Goal: Book appointment/travel/reservation

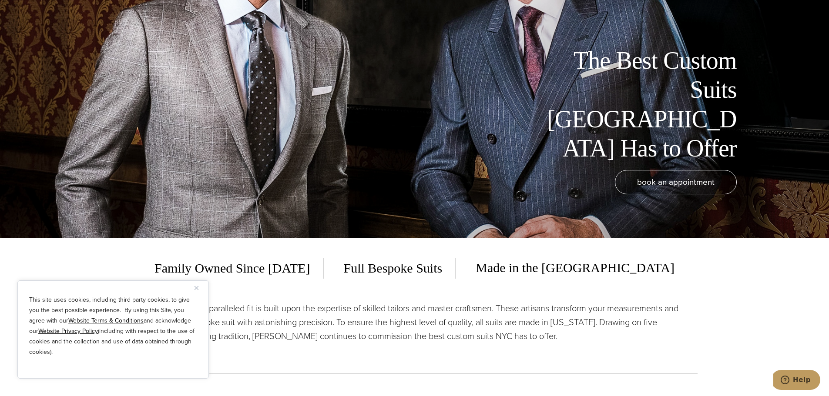
scroll to position [174, 0]
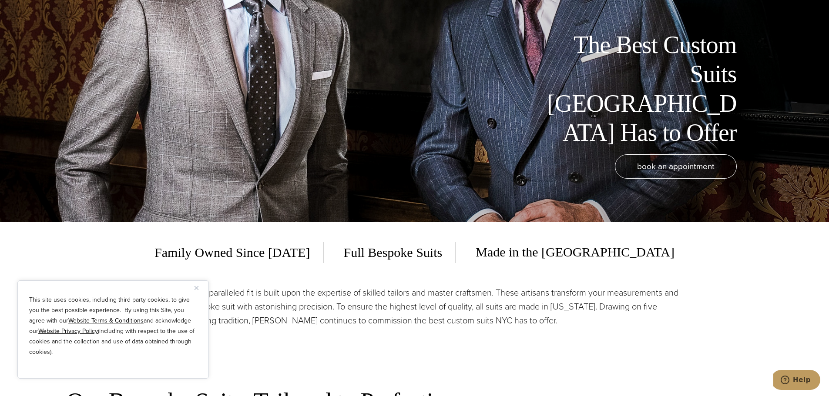
click at [196, 287] on img "Close" at bounding box center [196, 288] width 4 height 4
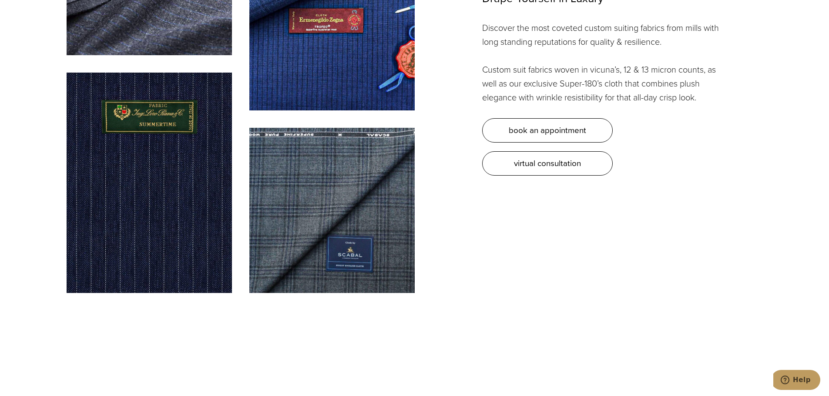
scroll to position [2741, 0]
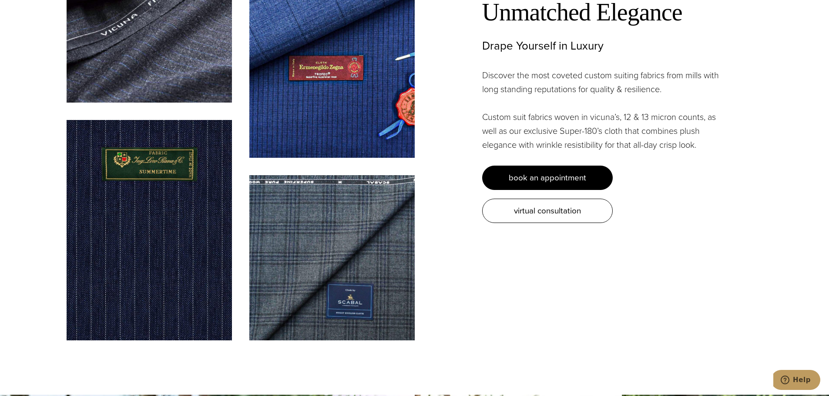
click at [516, 171] on span "book an appointment" at bounding box center [547, 177] width 77 height 13
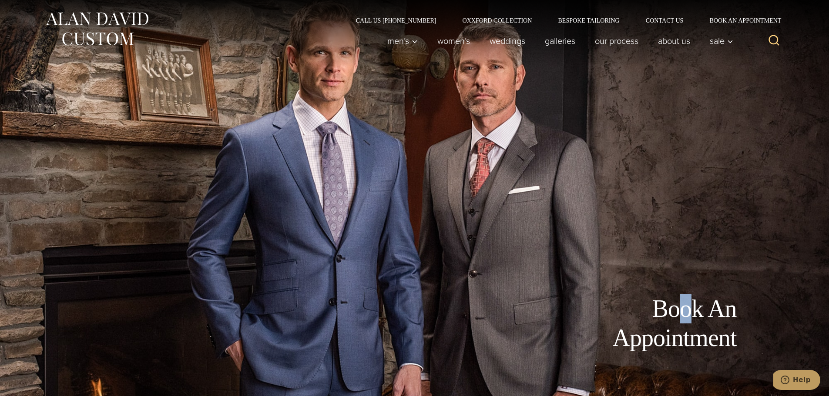
drag, startPoint x: 687, startPoint y: 279, endPoint x: 691, endPoint y: 291, distance: 12.5
click at [691, 290] on div "Book An Appointment" at bounding box center [415, 198] width 714 height 396
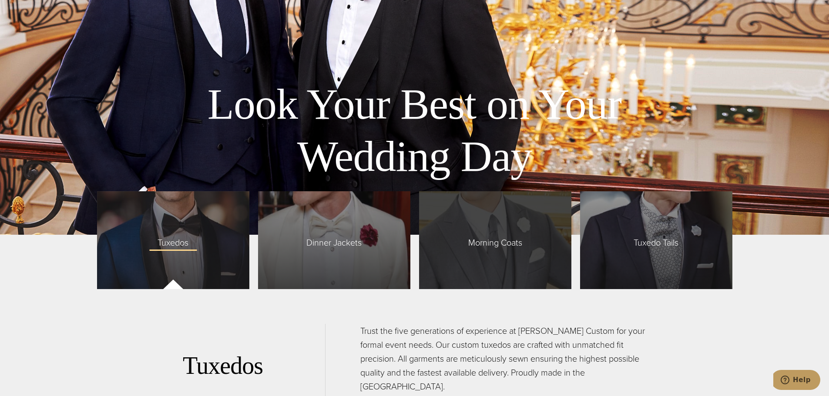
scroll to position [2088, 0]
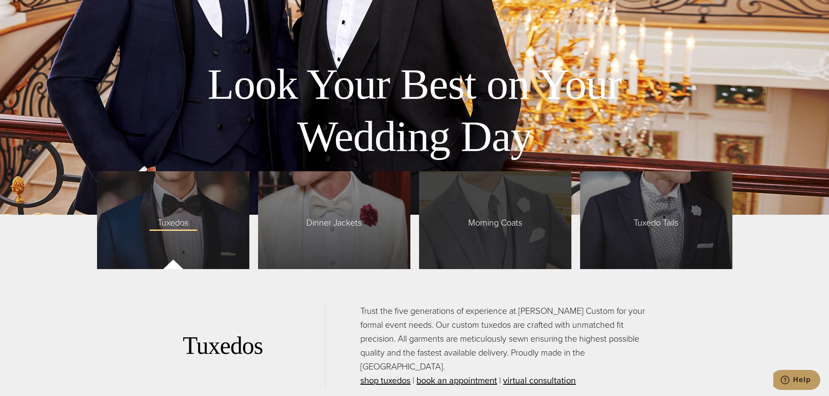
click at [458, 245] on div "Morning Coats" at bounding box center [495, 220] width 152 height 98
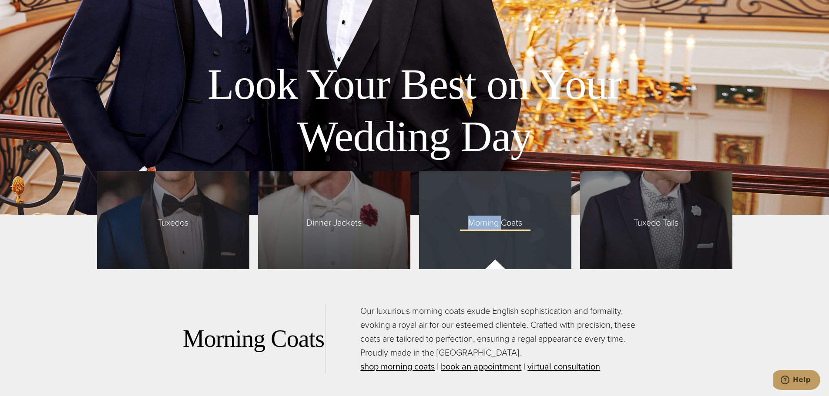
click at [458, 245] on div "Morning Coats" at bounding box center [495, 220] width 152 height 98
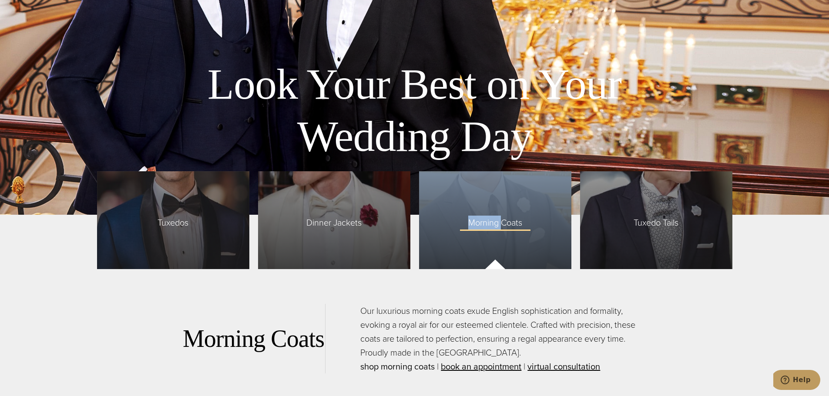
click at [417, 367] on link "shop morning coats" at bounding box center [397, 366] width 74 height 13
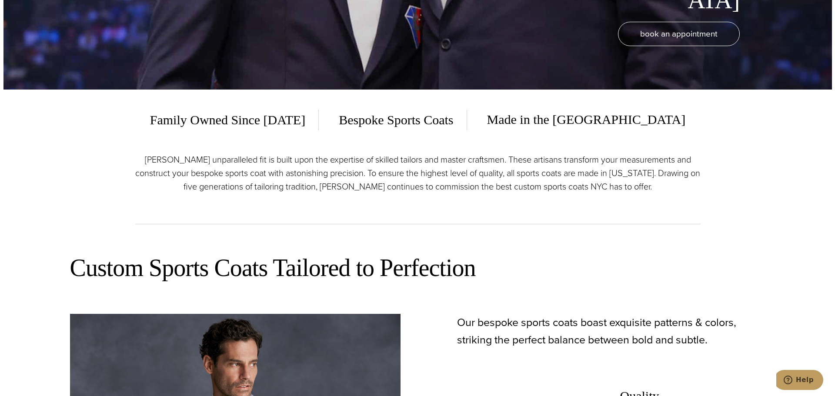
scroll to position [174, 0]
